Goal: Transaction & Acquisition: Download file/media

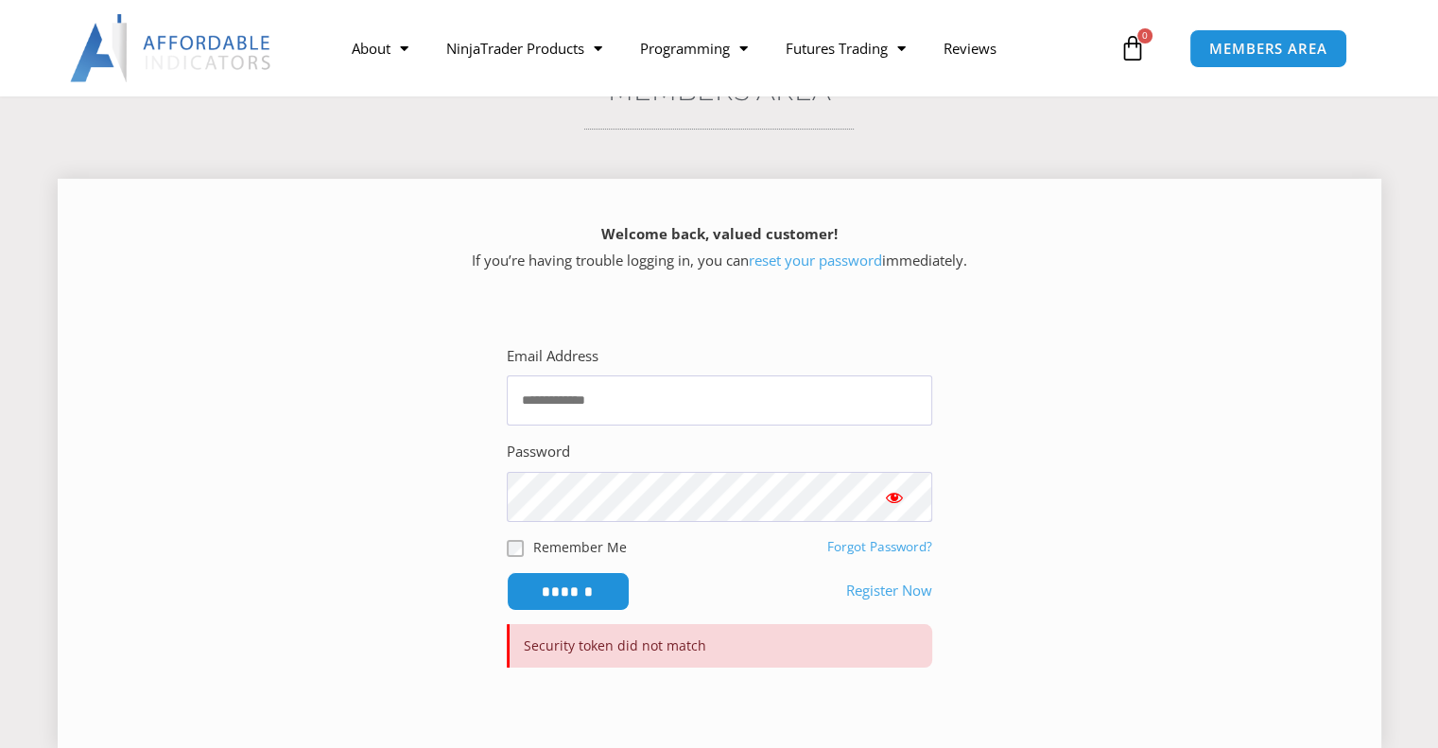
scroll to position [378, 0]
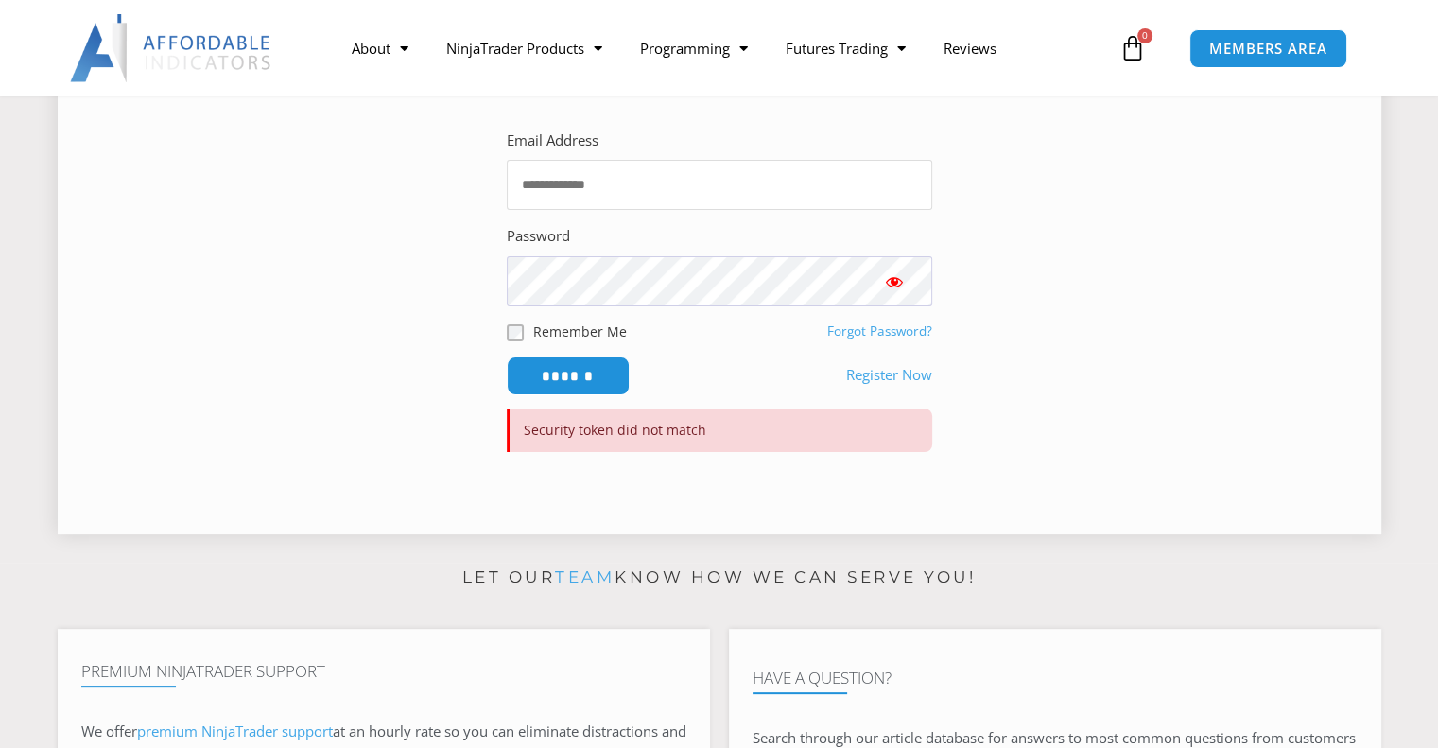
type input "**********"
click at [894, 284] on span "Show password" at bounding box center [894, 281] width 19 height 19
click at [583, 375] on input "******" at bounding box center [567, 375] width 129 height 41
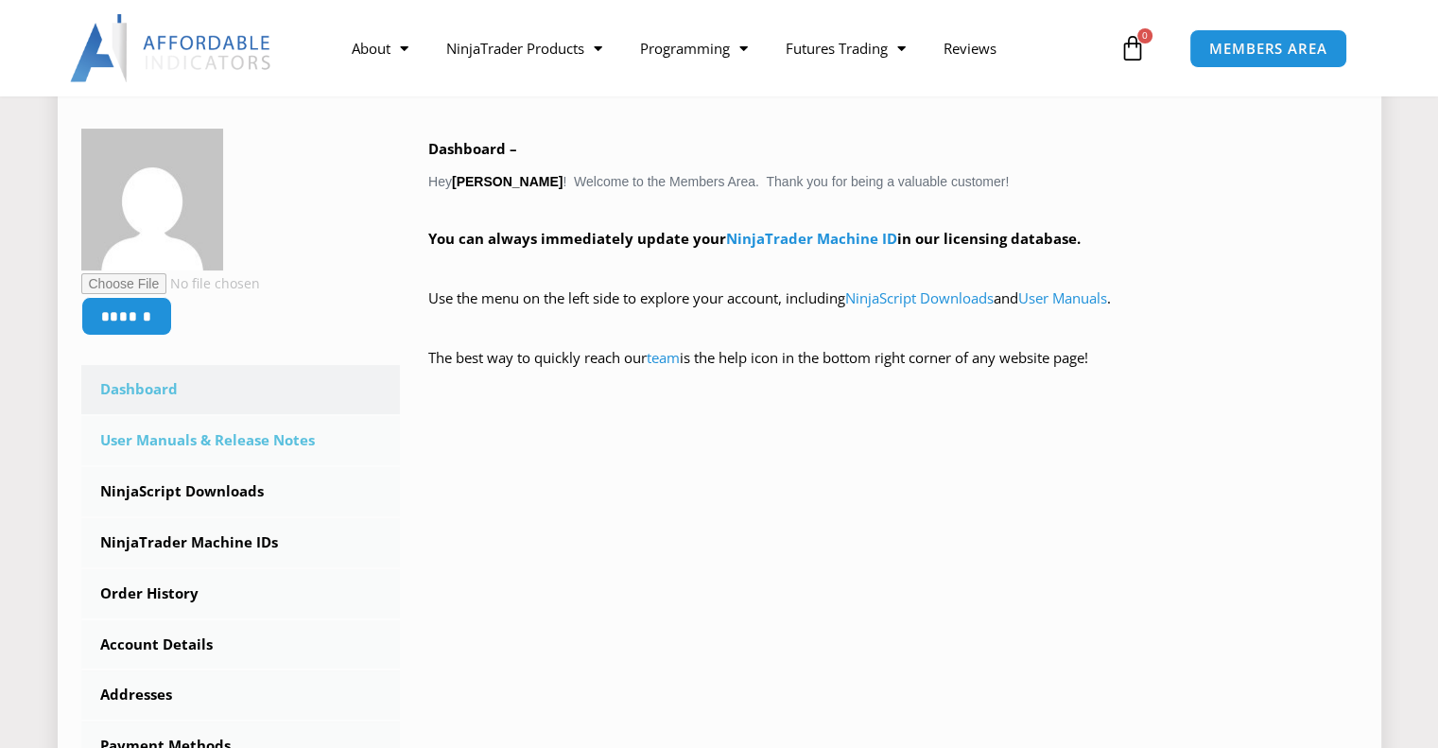
click at [284, 447] on link "User Manuals & Release Notes" at bounding box center [240, 440] width 319 height 49
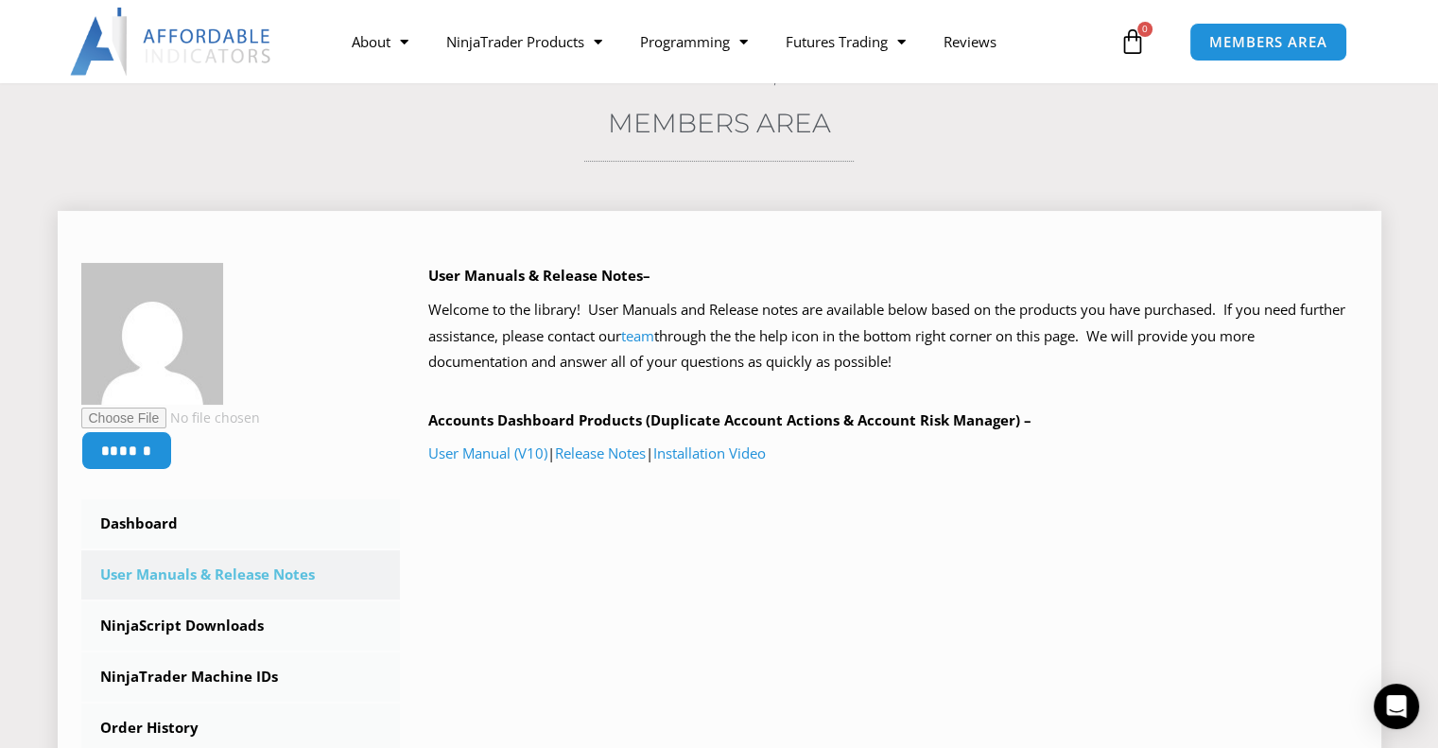
scroll to position [95, 0]
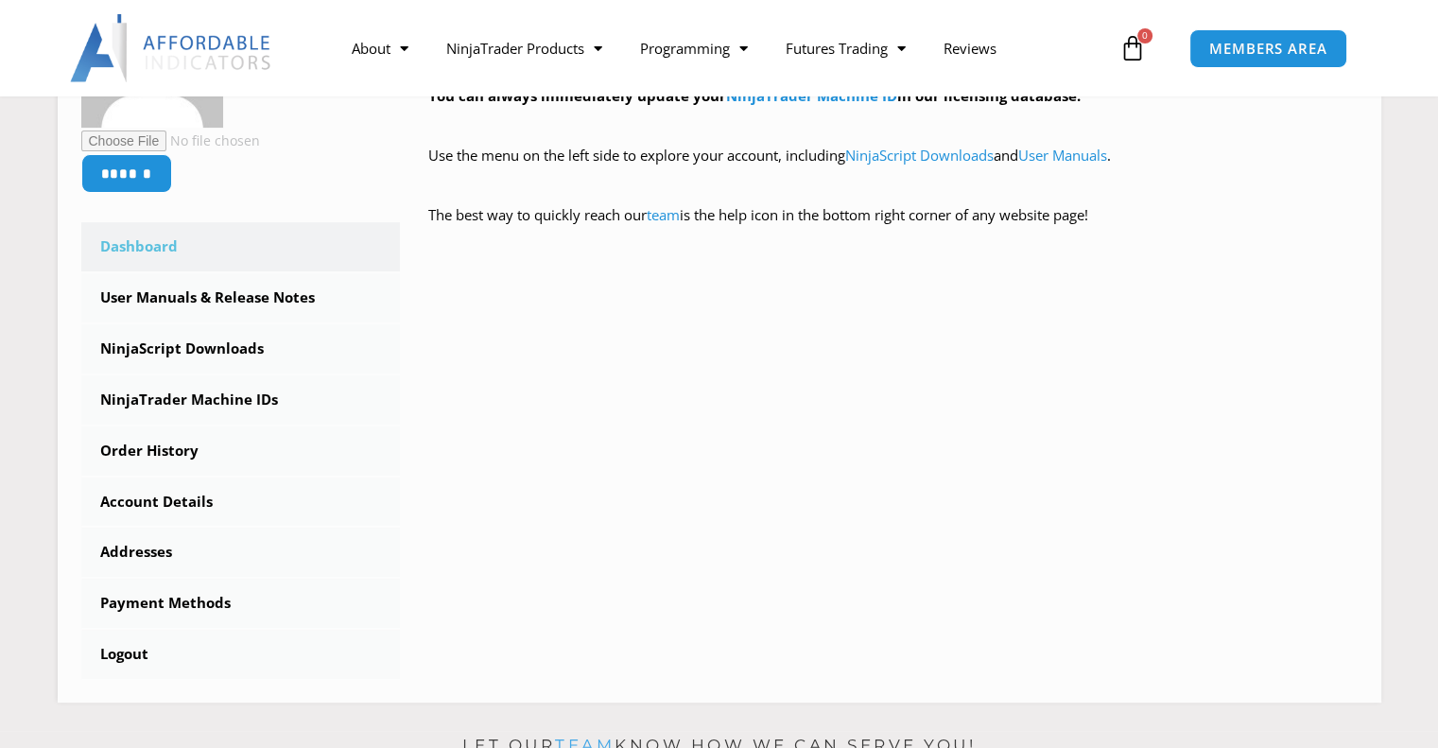
scroll to position [473, 0]
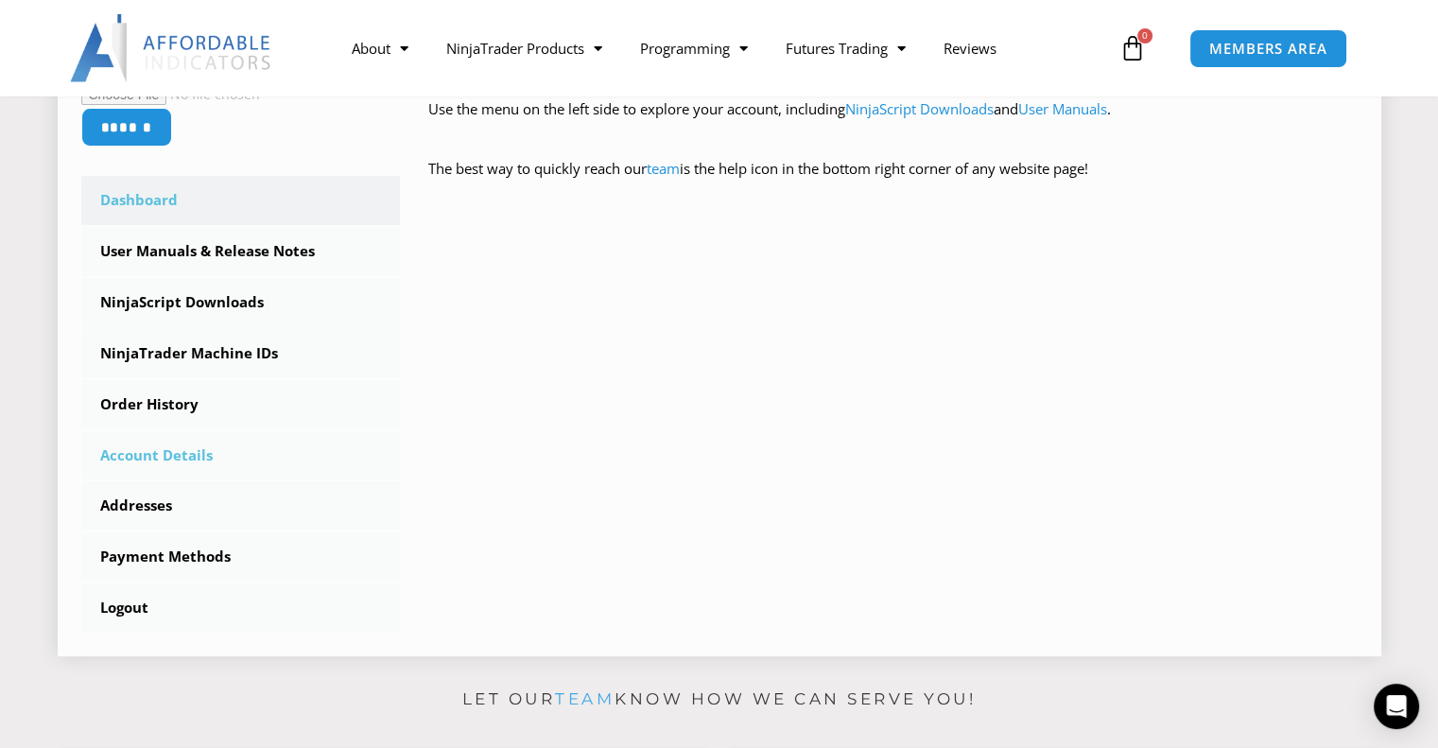
click at [170, 453] on link "Account Details" at bounding box center [240, 455] width 319 height 49
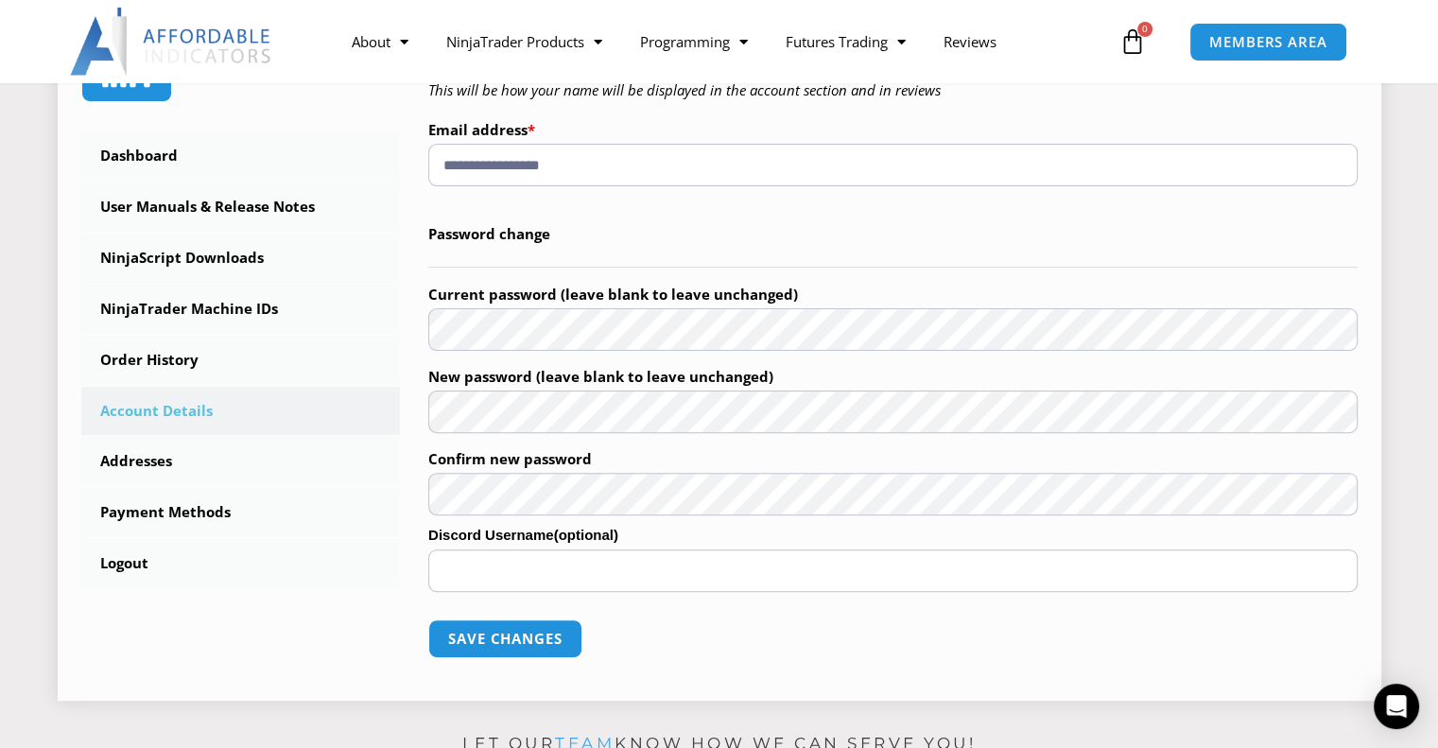
scroll to position [567, 0]
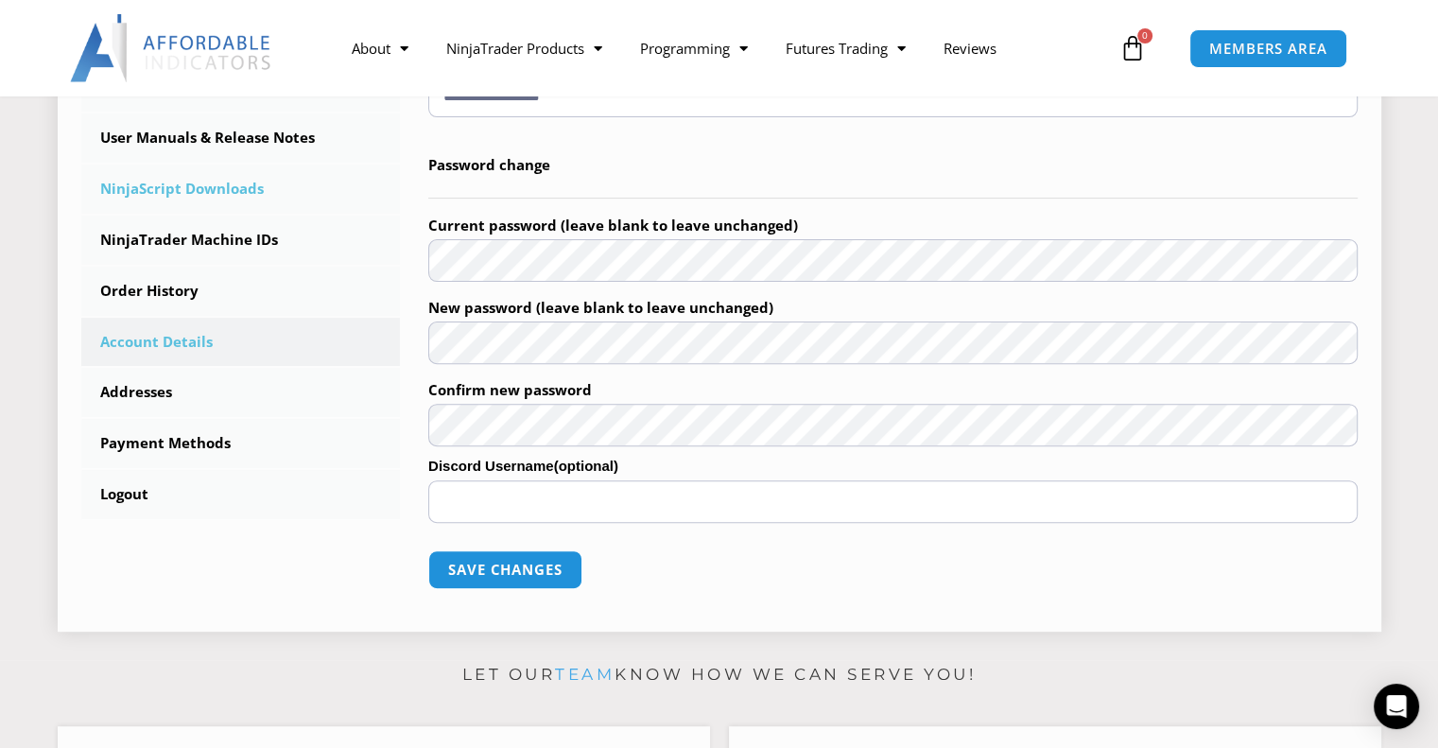
click at [191, 185] on link "NinjaScript Downloads" at bounding box center [240, 188] width 319 height 49
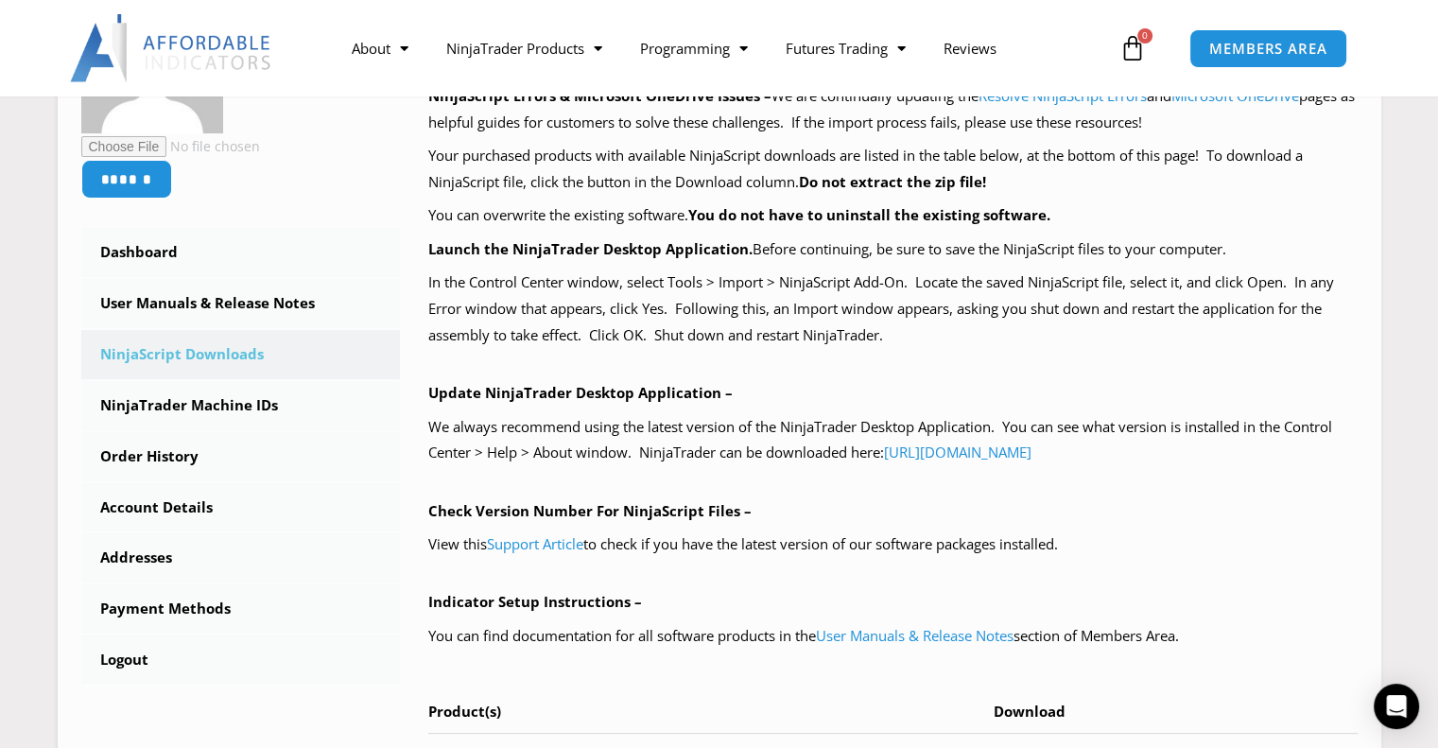
scroll to position [403, 0]
click at [561, 544] on link "Support Article" at bounding box center [535, 542] width 96 height 19
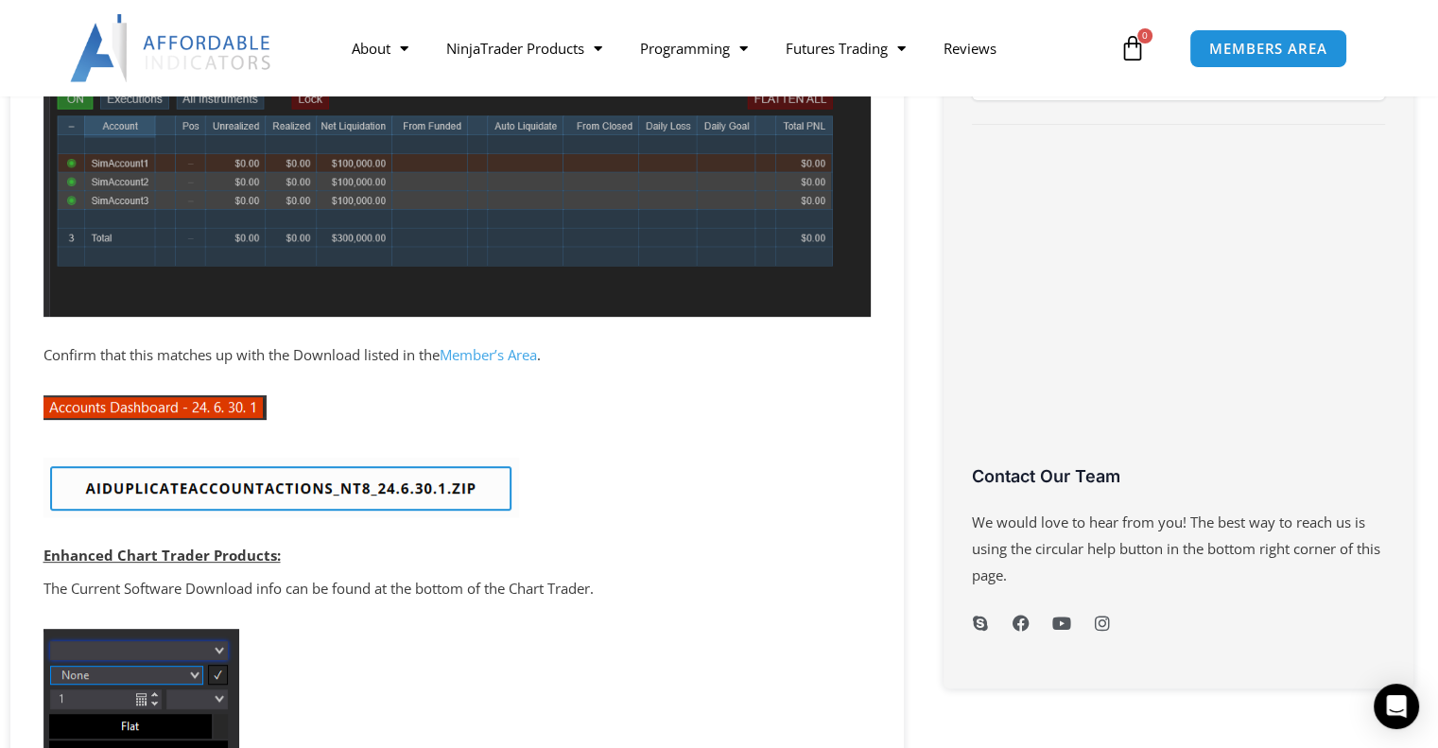
scroll to position [756, 0]
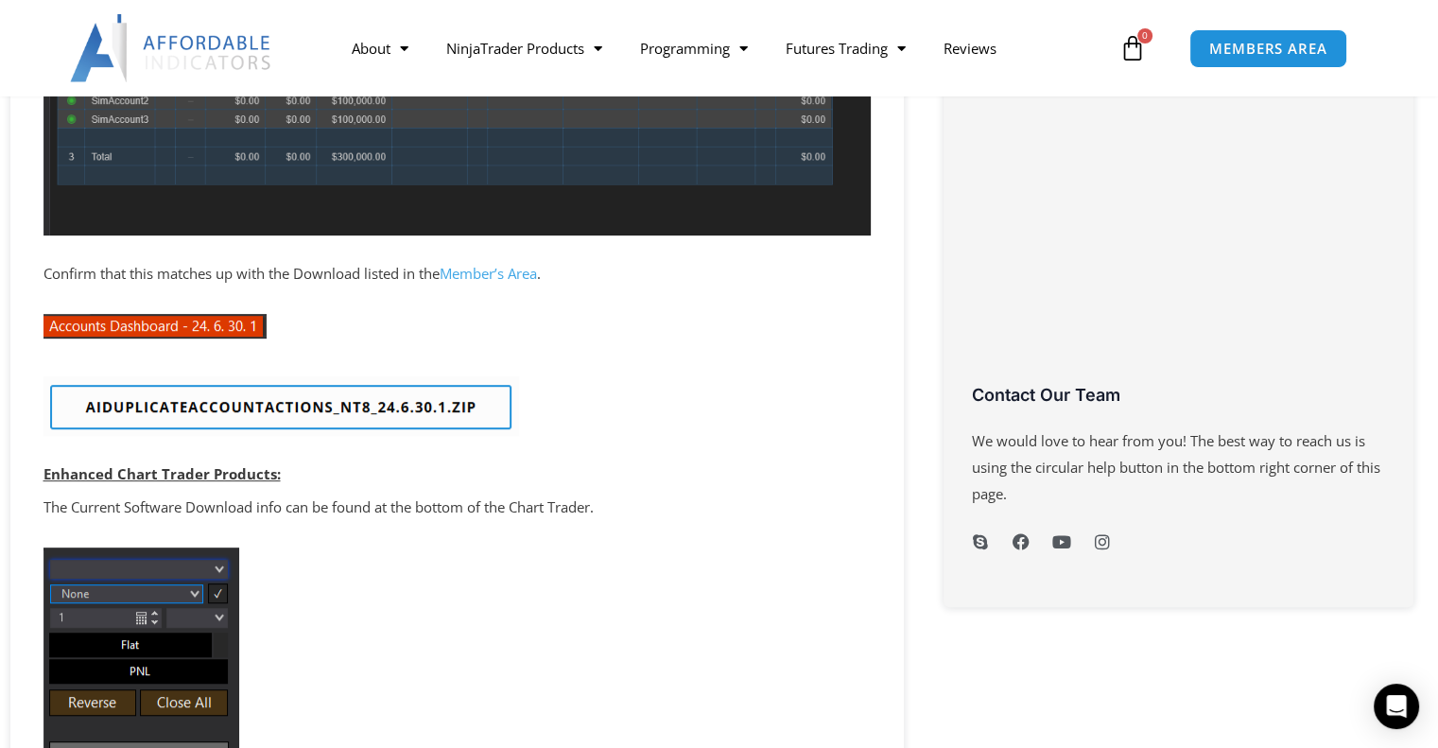
click at [529, 272] on link "Member’s Area" at bounding box center [487, 273] width 97 height 19
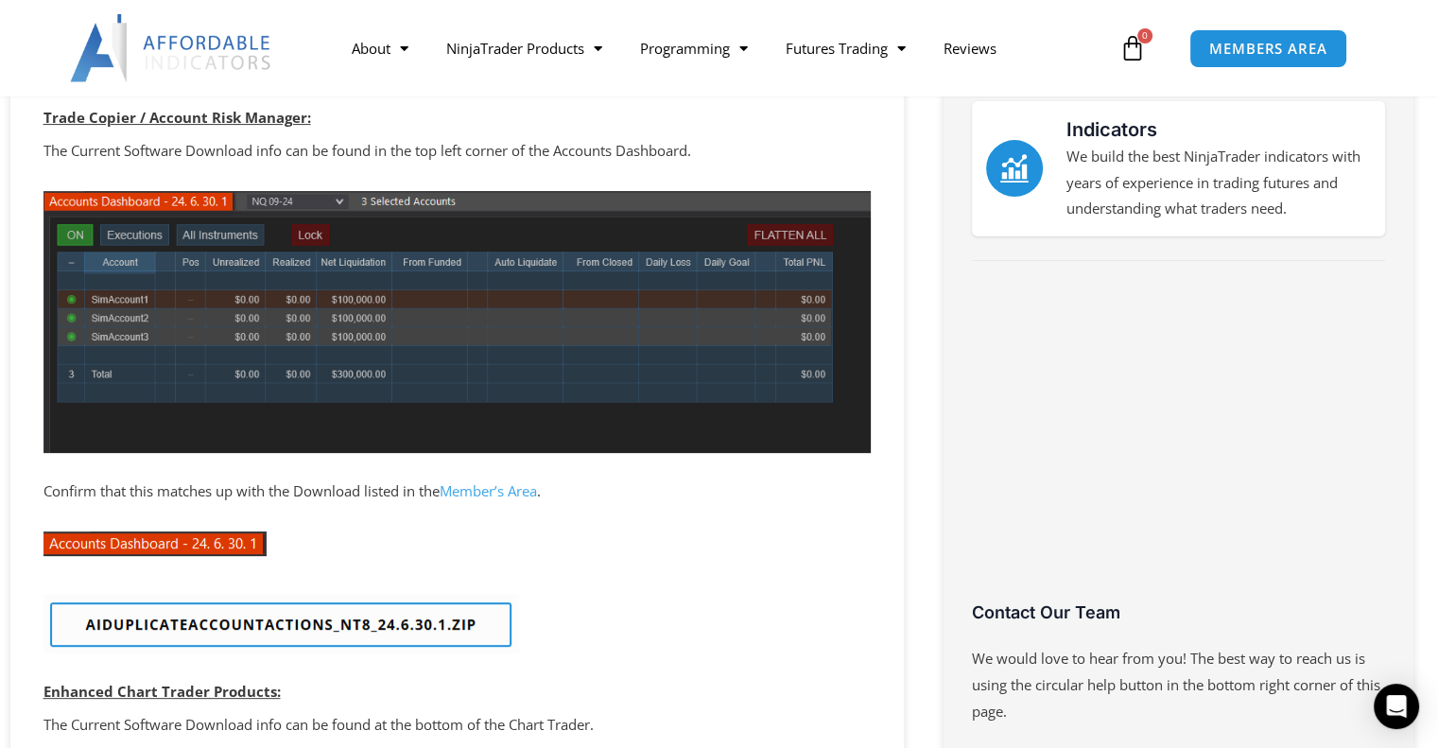
scroll to position [662, 0]
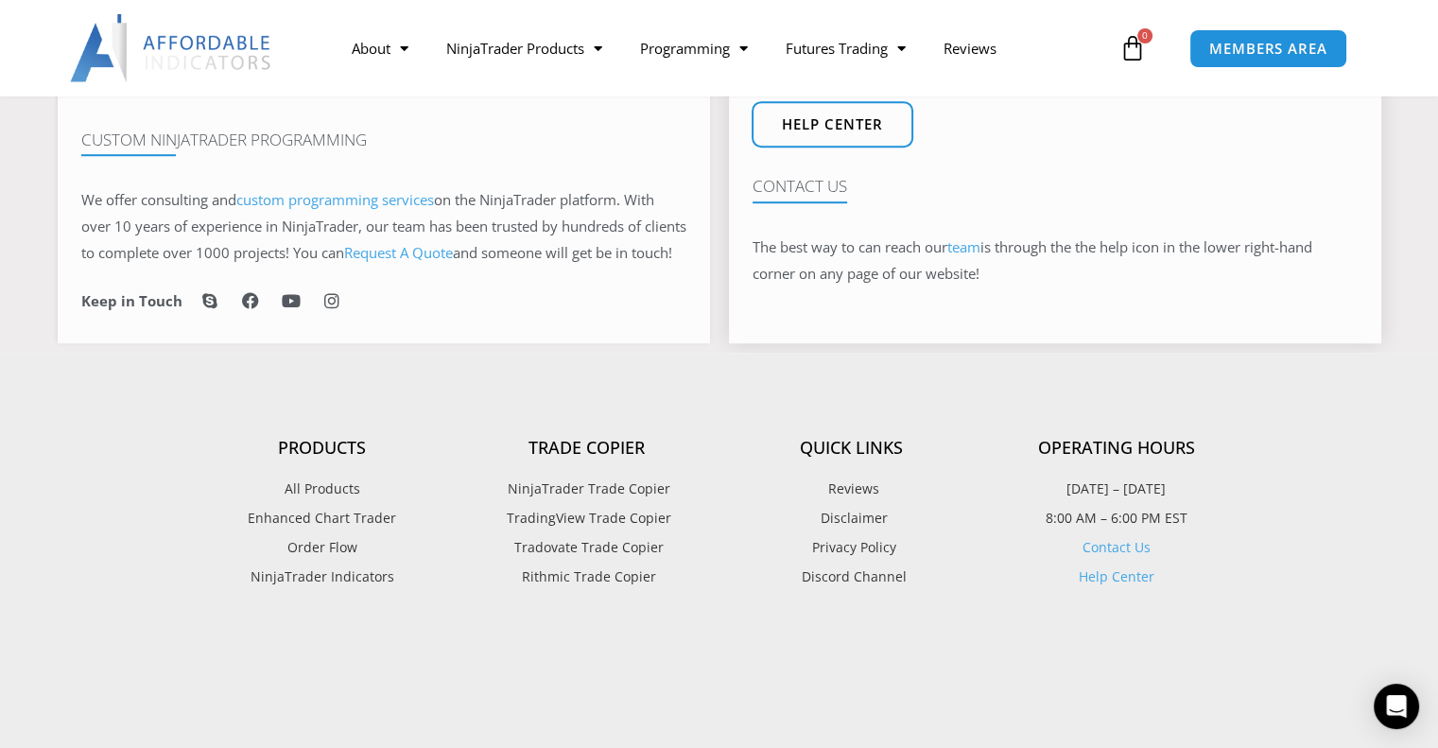
scroll to position [1323, 0]
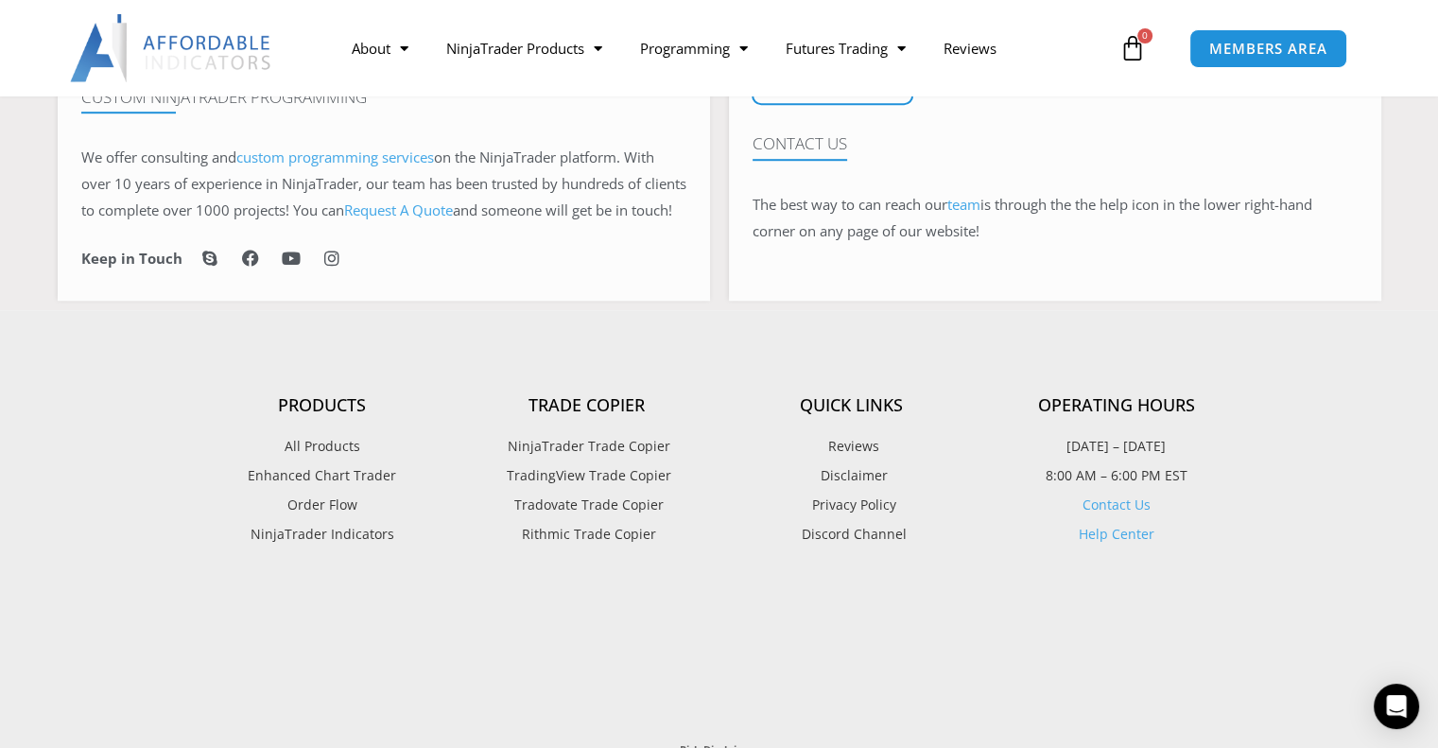
click at [598, 458] on span "NinjaTrader Trade Copier" at bounding box center [586, 446] width 167 height 25
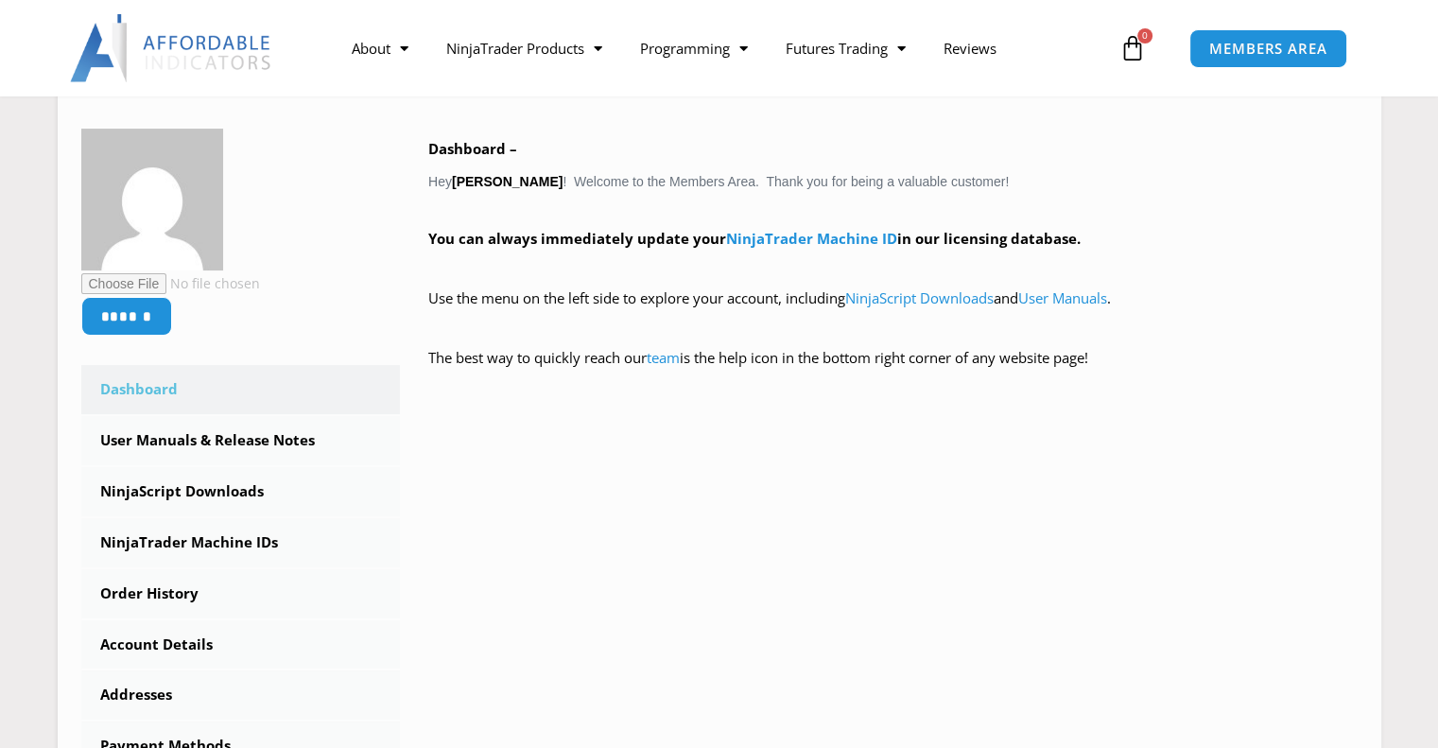
scroll to position [473, 0]
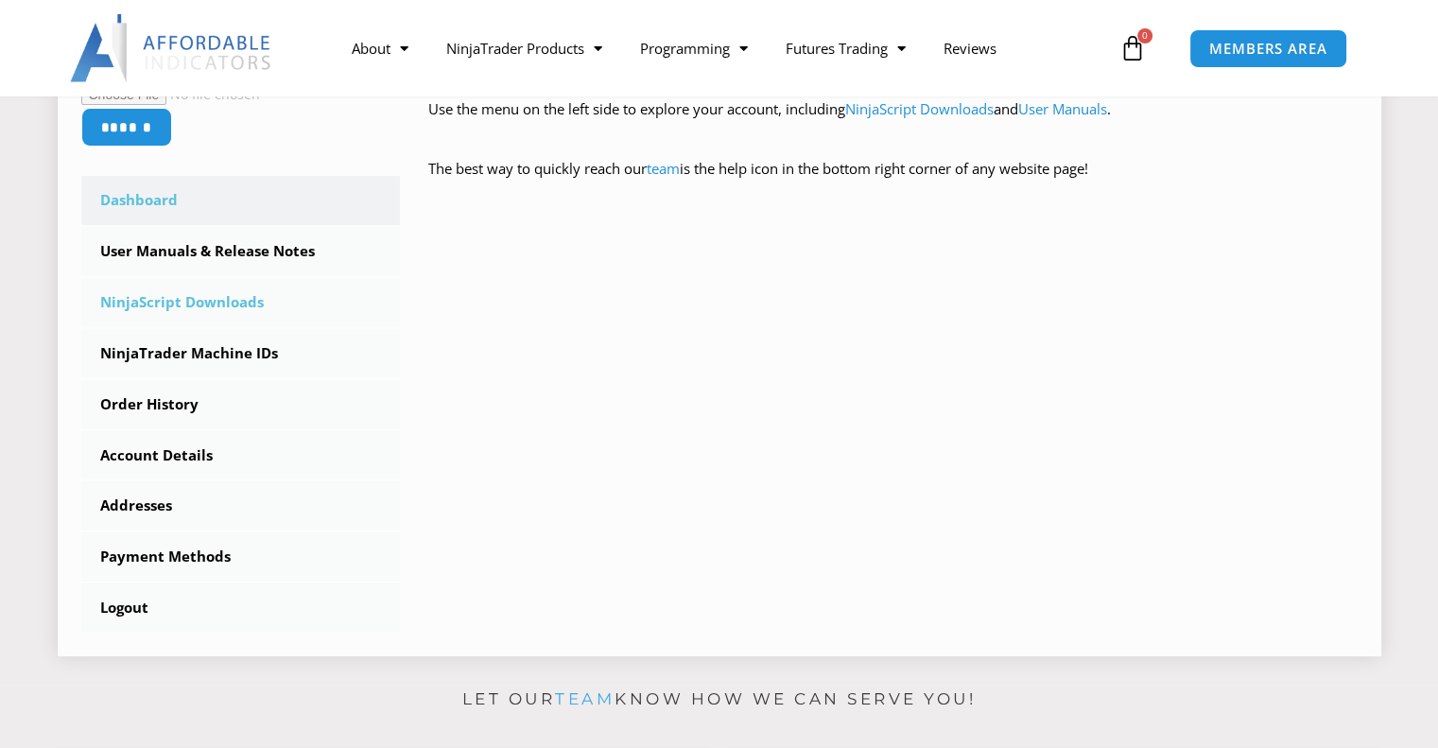
click at [217, 300] on link "NinjaScript Downloads" at bounding box center [240, 302] width 319 height 49
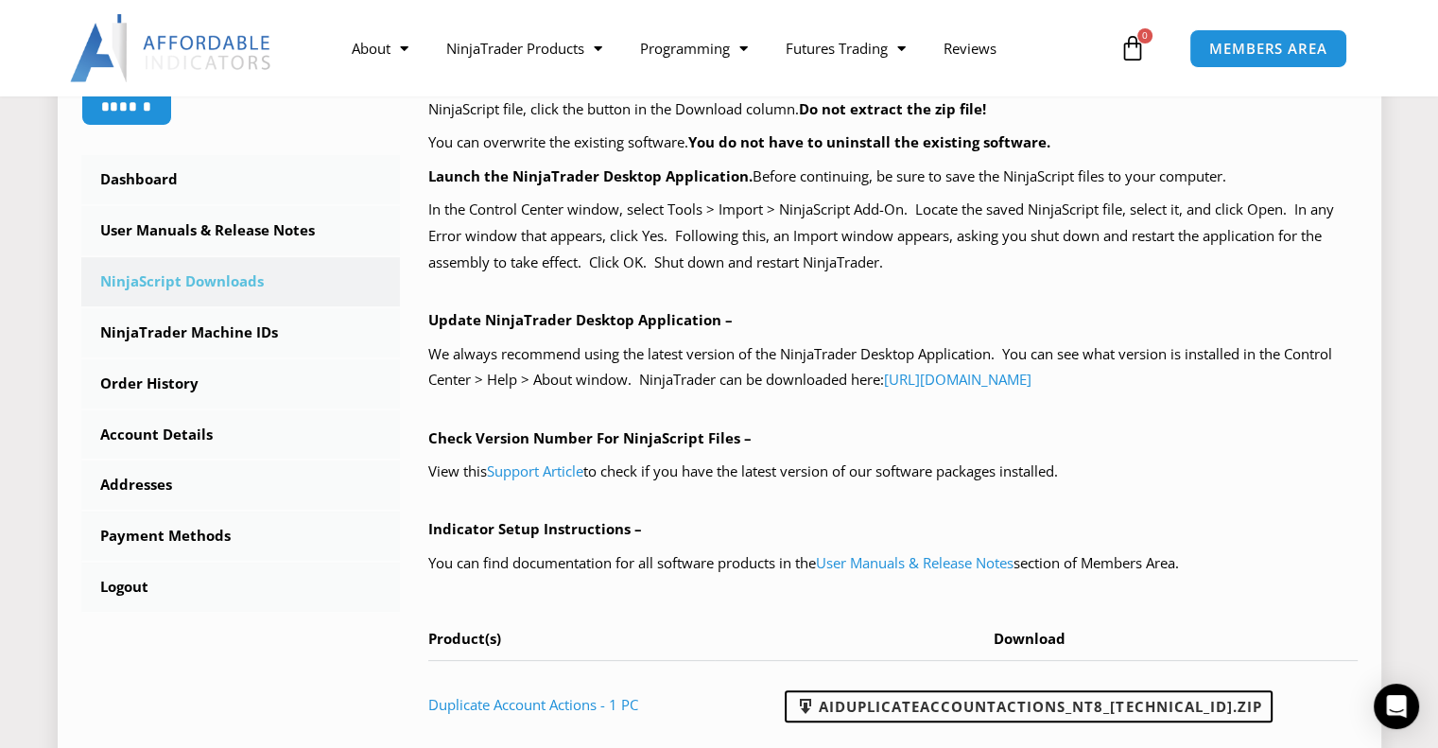
scroll to position [473, 0]
